Goal: Information Seeking & Learning: Learn about a topic

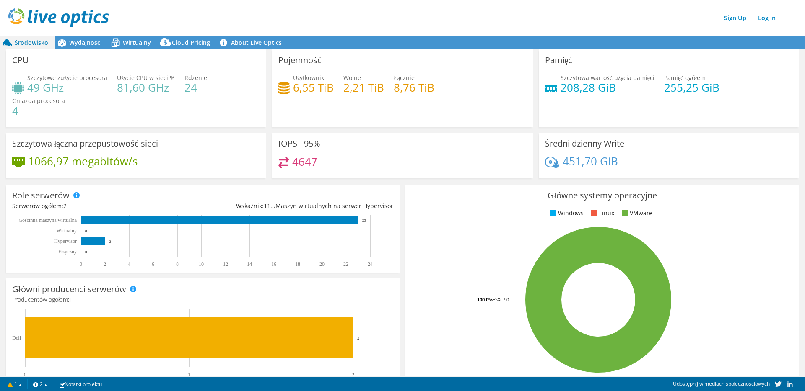
select select "Over Provisioning"
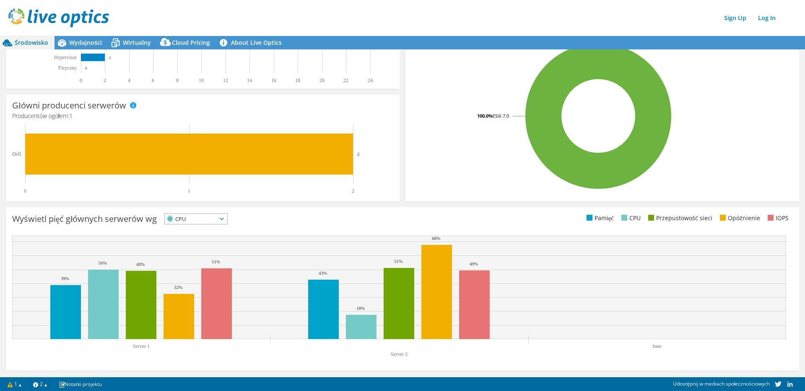
scroll to position [184, 0]
click at [399, 219] on div "Wyświetl pięć głównych serwerów wg CPU IOPS" at bounding box center [402, 221] width 780 height 14
click at [402, 219] on ul "Pamięć CPU Przepustowość sieci Opóźnienie IOPS" at bounding box center [597, 219] width 390 height 10
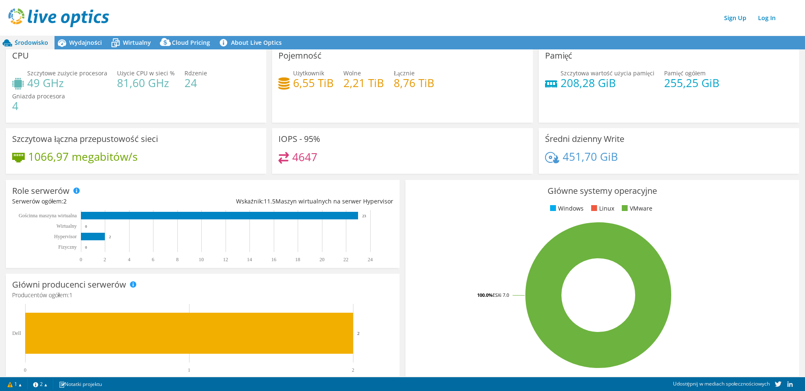
scroll to position [0, 0]
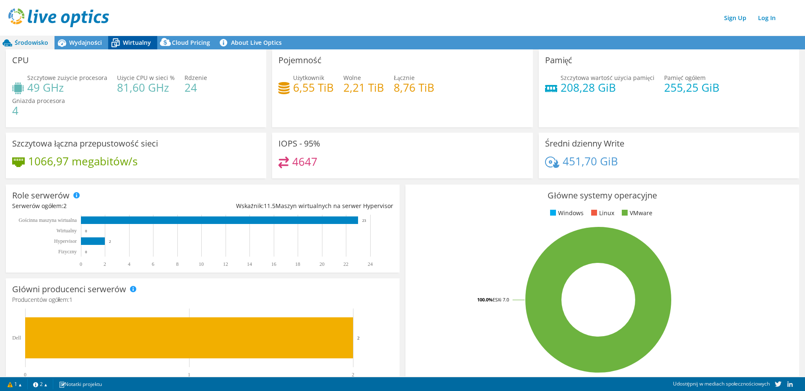
click at [137, 45] on span "Wirtualny" at bounding box center [137, 43] width 28 height 8
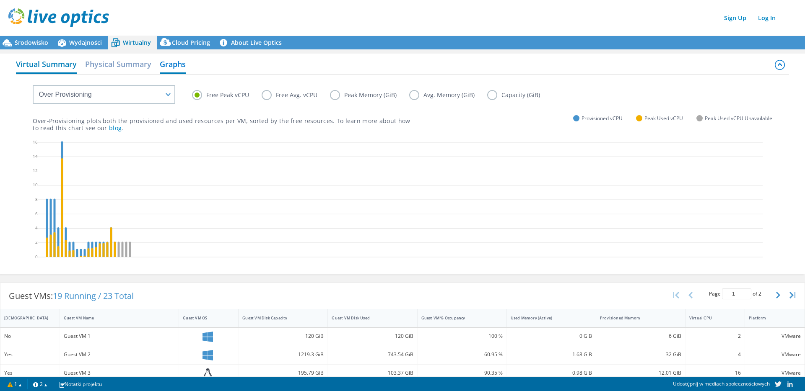
click at [50, 64] on h2 "Virtual Summary" at bounding box center [46, 65] width 61 height 18
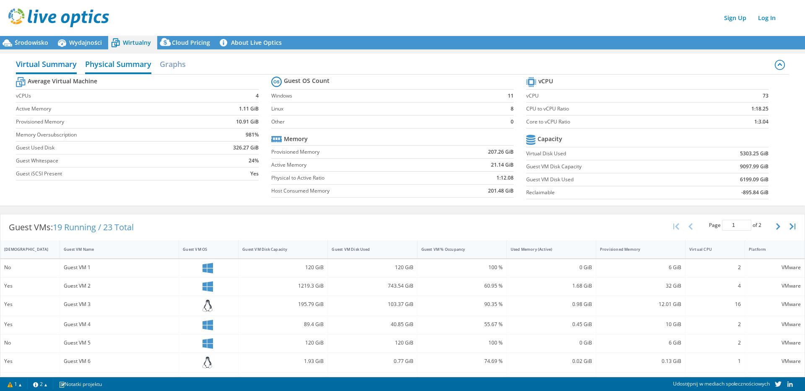
click at [108, 64] on h2 "Physical Summary" at bounding box center [118, 65] width 66 height 18
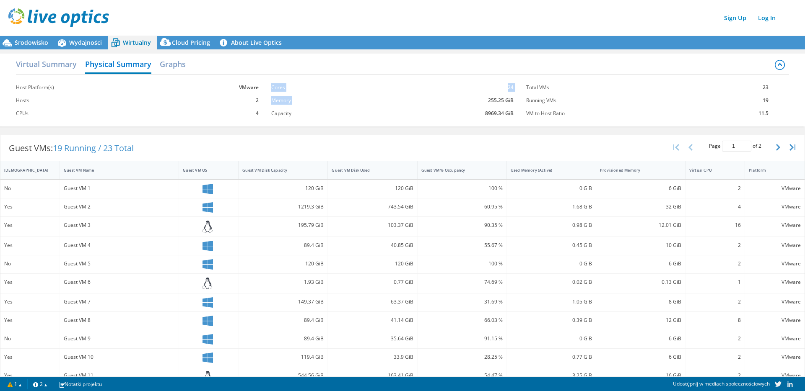
drag, startPoint x: 483, startPoint y: 101, endPoint x: 506, endPoint y: 101, distance: 23.1
click at [512, 101] on section "Cores 24 Memory 255.25 GiB Capacity 8969.34 GiB" at bounding box center [398, 101] width 255 height 48
click at [438, 100] on td "255.25 GiB" at bounding box center [448, 100] width 131 height 13
click at [44, 67] on h2 "Virtual Summary" at bounding box center [46, 65] width 61 height 18
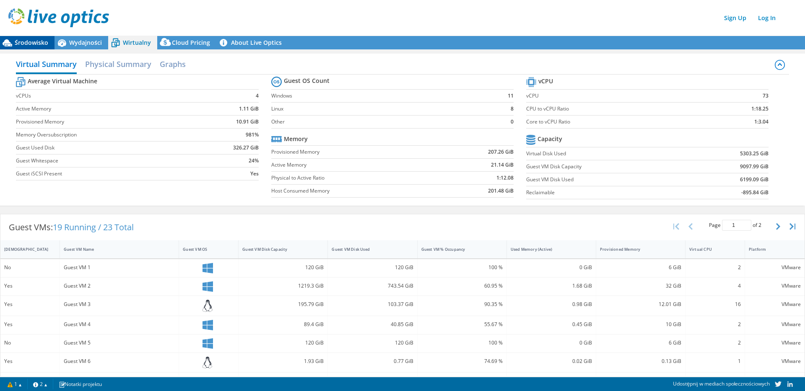
drag, startPoint x: 36, startPoint y: 42, endPoint x: 44, endPoint y: 43, distance: 8.4
click at [36, 42] on span "Środowisko" at bounding box center [32, 43] width 34 height 8
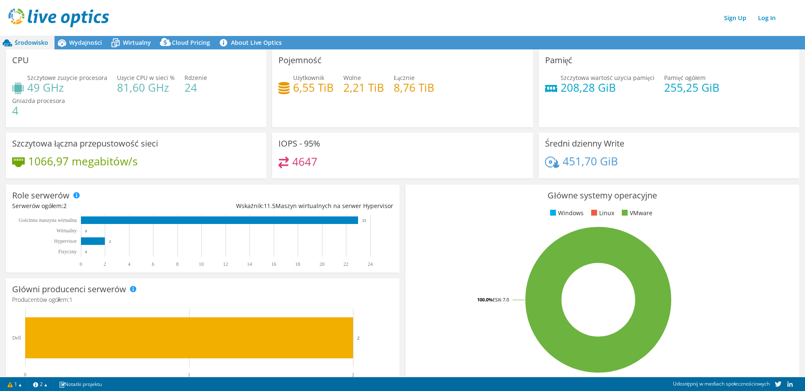
click at [205, 90] on div "Szczytowe zużycie procesora 49 GHz Użycie CPU w sieci % 81,60 GHz Rdzenie 24 Gn…" at bounding box center [136, 98] width 248 height 50
drag, startPoint x: 396, startPoint y: 88, endPoint x: 431, endPoint y: 88, distance: 35.2
click at [431, 88] on div "Użytkownik 6,55 TiB Wolne 2,21 TiB Łącznie 8,76 TiB" at bounding box center [402, 86] width 248 height 27
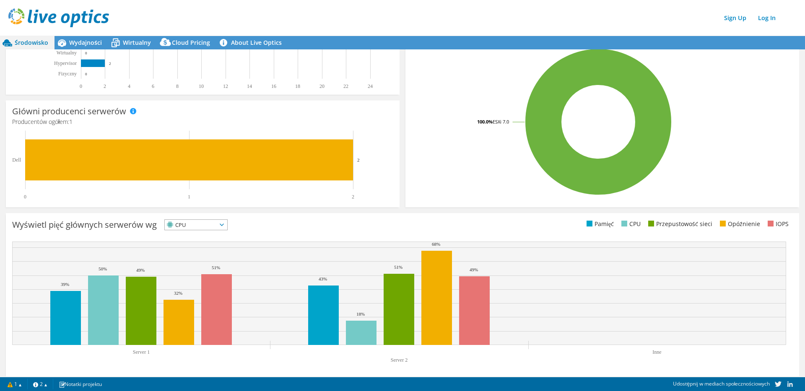
scroll to position [184, 0]
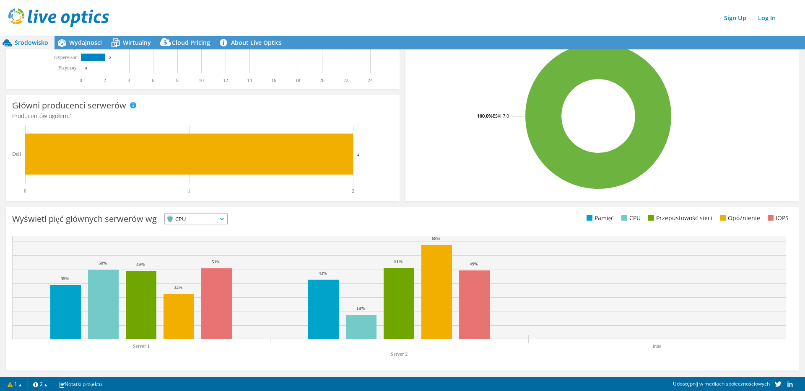
click at [188, 221] on span "CPU" at bounding box center [191, 219] width 52 height 10
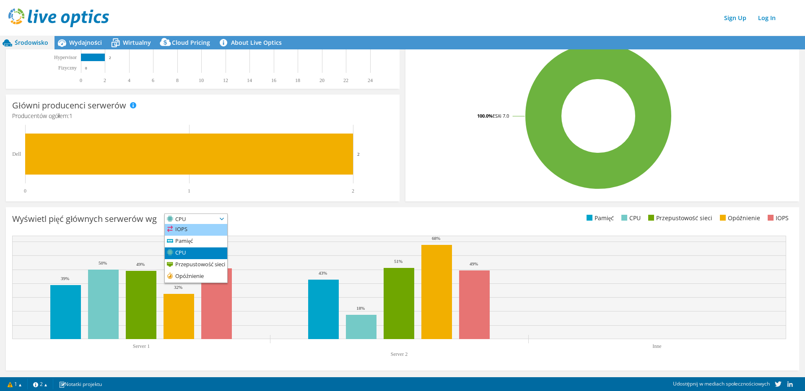
click at [186, 230] on li "IOPS" at bounding box center [196, 230] width 62 height 12
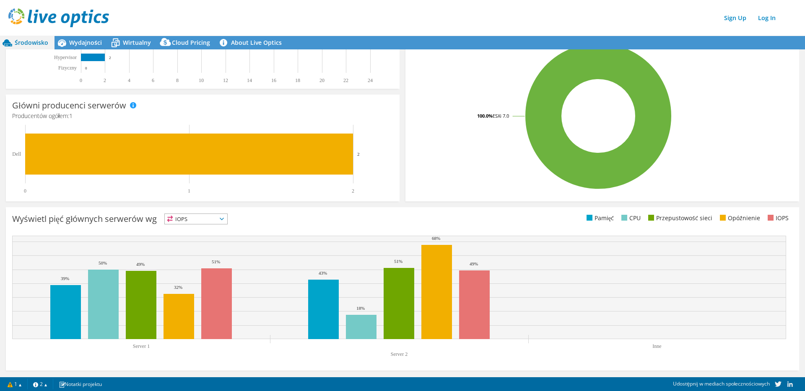
click at [372, 219] on div "Wyświetl pięć głównych serwerów wg IOPS IOPS" at bounding box center [207, 221] width 390 height 14
click at [193, 220] on span "IOPS" at bounding box center [191, 219] width 52 height 10
click at [192, 241] on li "Pamięć" at bounding box center [196, 242] width 62 height 12
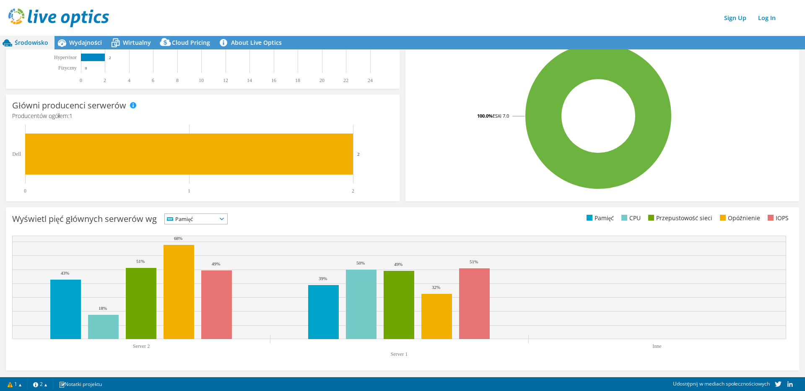
click at [192, 217] on span "Pamięć" at bounding box center [191, 219] width 52 height 10
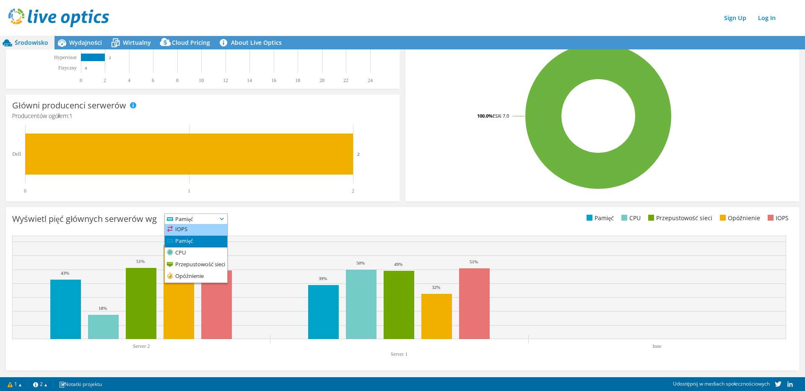
click at [189, 228] on li "IOPS" at bounding box center [196, 230] width 62 height 12
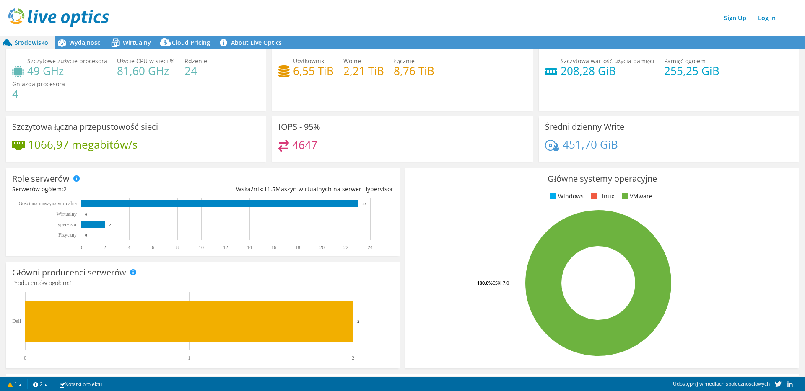
scroll to position [0, 0]
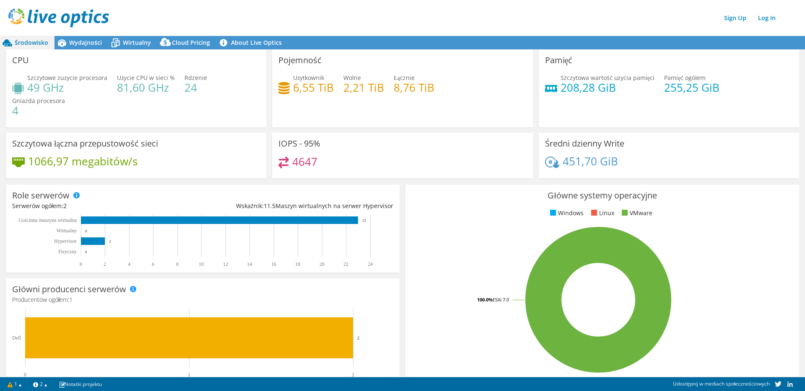
drag, startPoint x: 91, startPoint y: 42, endPoint x: 96, endPoint y: 49, distance: 9.1
click at [91, 42] on span "Wydajności" at bounding box center [85, 43] width 33 height 8
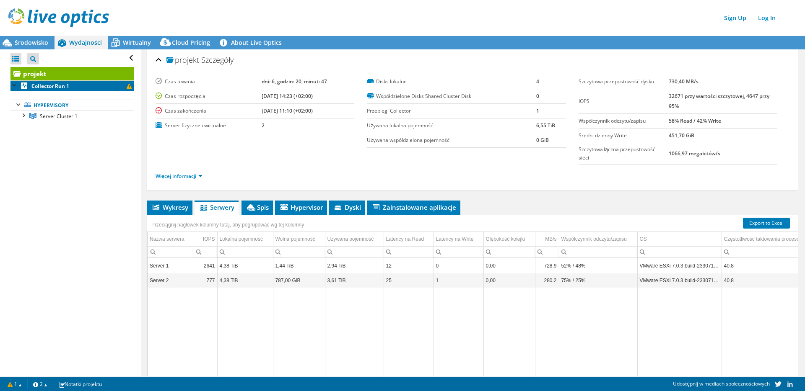
click at [52, 86] on b "Collector Run 1" at bounding box center [50, 86] width 38 height 7
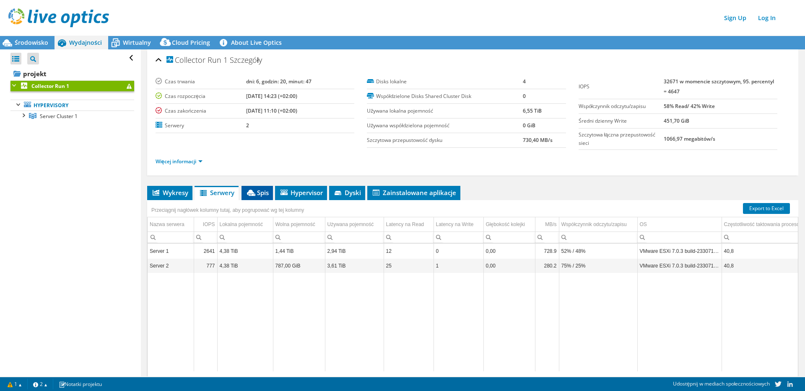
click at [264, 188] on li "Spis" at bounding box center [256, 193] width 31 height 14
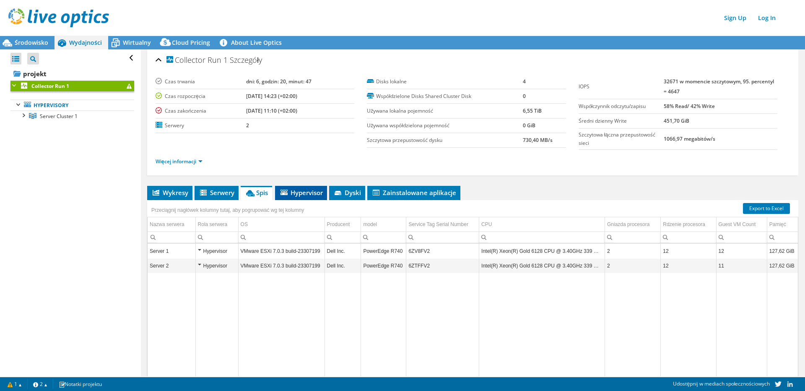
click at [308, 191] on span "Hypervisor" at bounding box center [301, 193] width 44 height 8
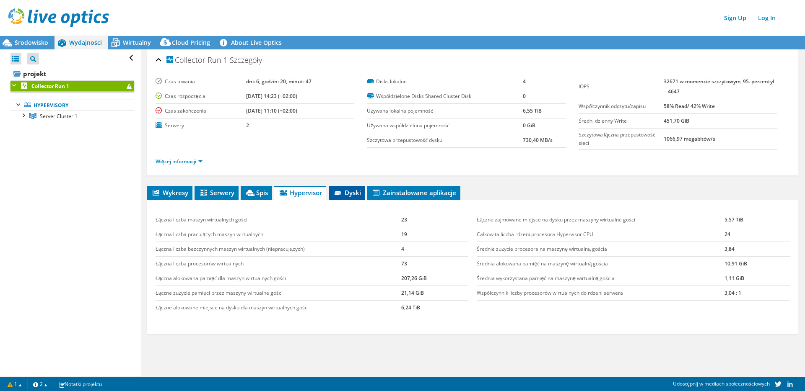
click at [350, 192] on span "Dyski" at bounding box center [347, 193] width 28 height 8
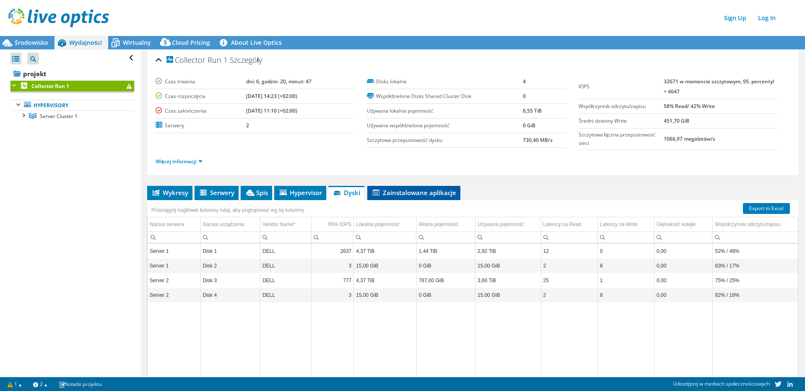
click at [413, 194] on span "Zainstalowane aplikacje" at bounding box center [413, 193] width 85 height 8
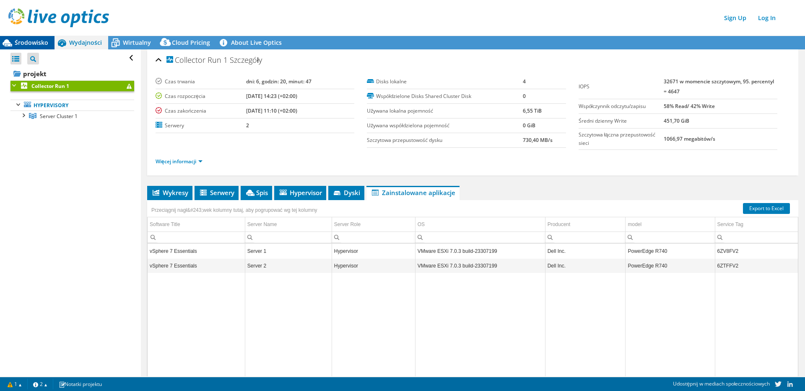
click at [23, 42] on span "Środowisko" at bounding box center [32, 43] width 34 height 8
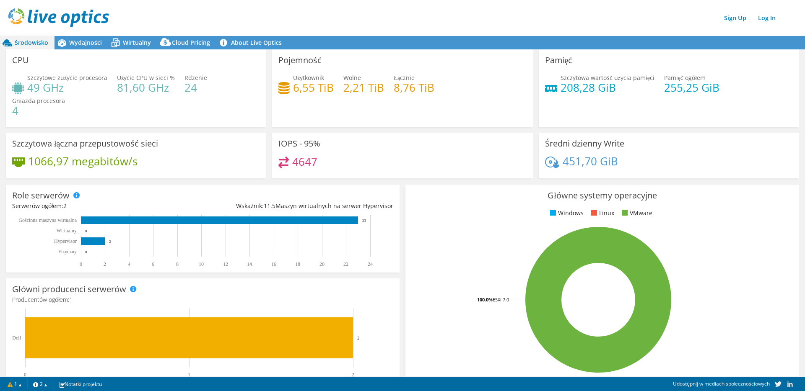
scroll to position [1, 0]
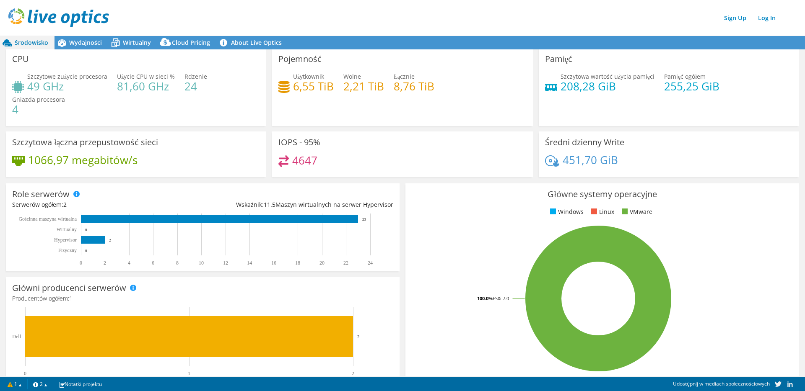
click at [427, 19] on div "Sign Up Log In" at bounding box center [410, 17] width 805 height 19
click at [353, 16] on div "Sign Up Log In" at bounding box center [410, 17] width 805 height 19
click at [354, 16] on div "Sign Up Log In" at bounding box center [410, 17] width 805 height 19
click at [469, 21] on div "Sign Up Log In" at bounding box center [410, 17] width 805 height 19
click at [359, 13] on div "Sign Up Log In" at bounding box center [410, 17] width 805 height 19
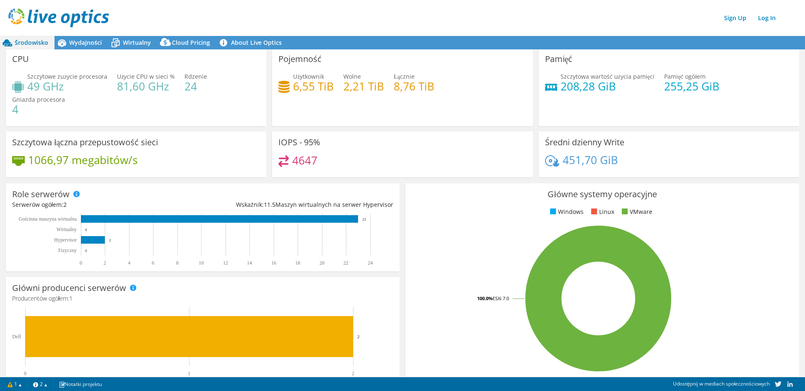
click at [409, 20] on div "Sign Up Log In" at bounding box center [410, 17] width 805 height 19
click at [460, 94] on div "Użytkownik 6,55 TiB Wolne 2,21 TiB Łącznie 8,76 TiB" at bounding box center [402, 85] width 248 height 27
click at [462, 25] on div "Sign Up Log In" at bounding box center [410, 17] width 805 height 19
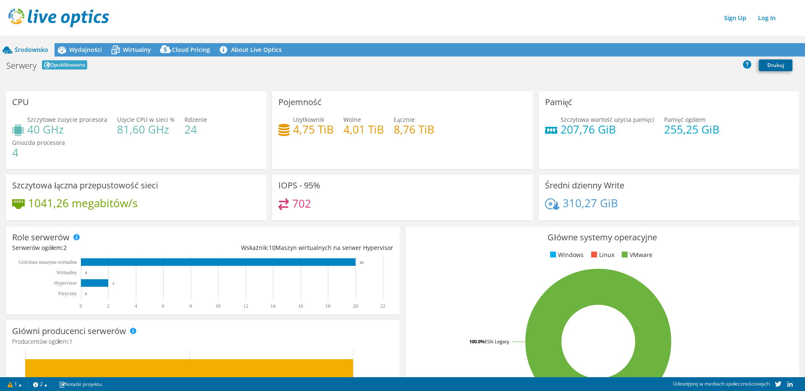
click at [771, 66] on link "Drukuj" at bounding box center [776, 66] width 34 height 12
click at [414, 71] on div "Serwery Opublikowano Drukuj" at bounding box center [402, 65] width 805 height 16
click at [357, 26] on div "Sign Up Log In" at bounding box center [410, 17] width 805 height 19
drag, startPoint x: 388, startPoint y: 27, endPoint x: 396, endPoint y: 26, distance: 8.4
click at [389, 26] on div "Sign Up Log In" at bounding box center [410, 17] width 805 height 19
